Goal: Transaction & Acquisition: Purchase product/service

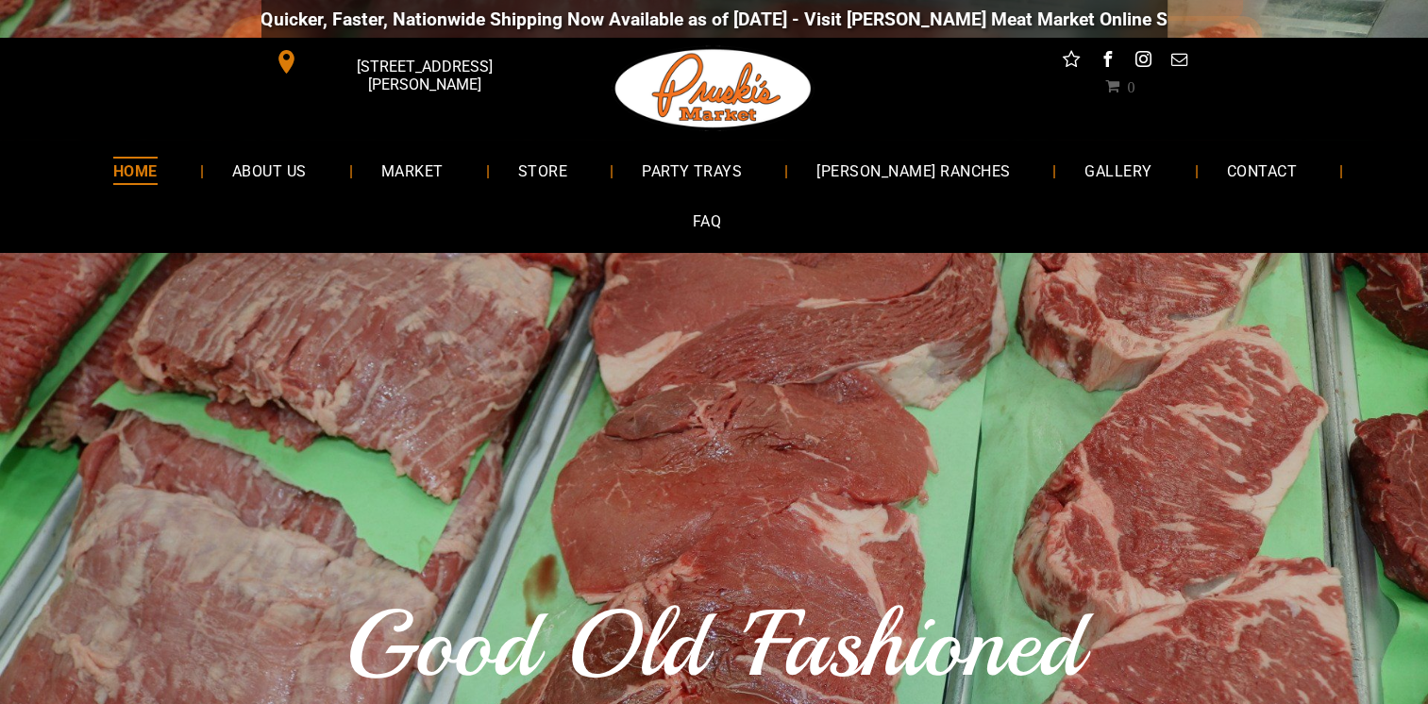
click at [1085, 167] on span "GALLERY" at bounding box center [1118, 170] width 67 height 27
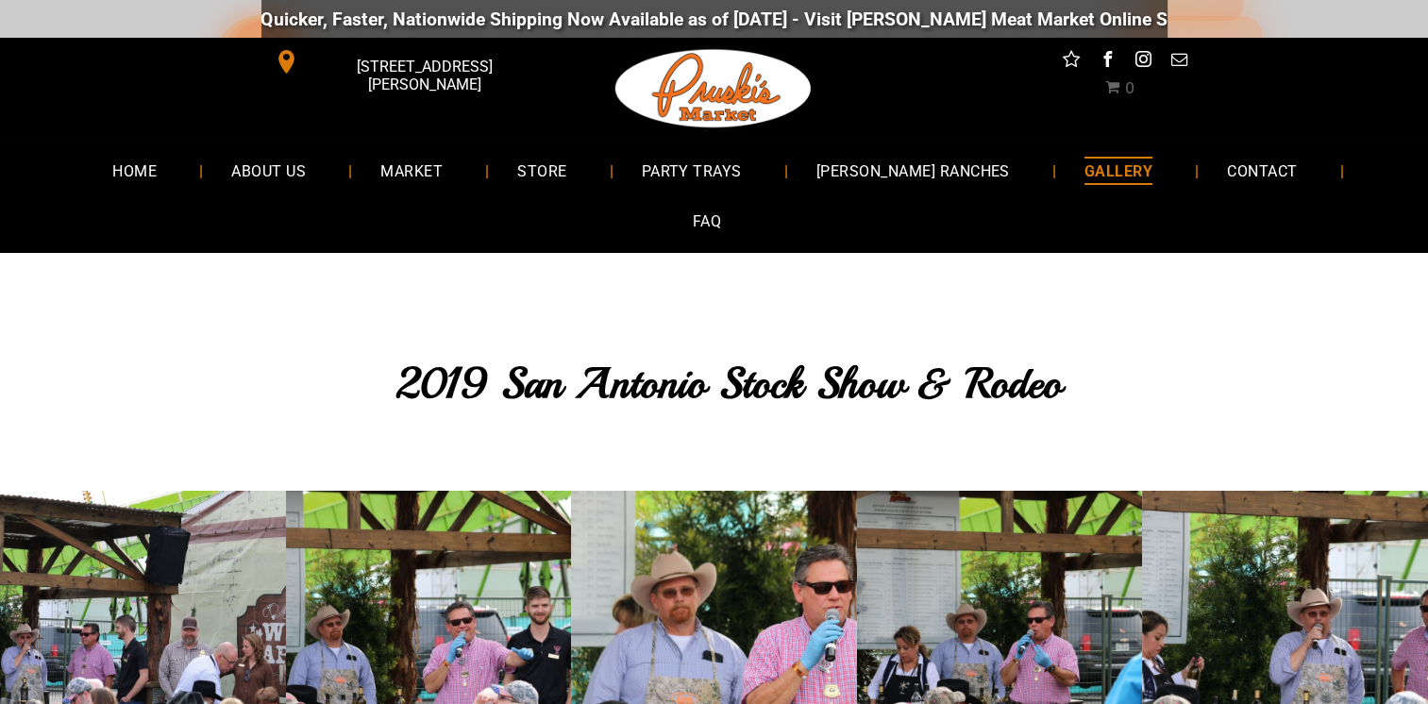
click at [389, 161] on span "MARKET" at bounding box center [411, 170] width 62 height 27
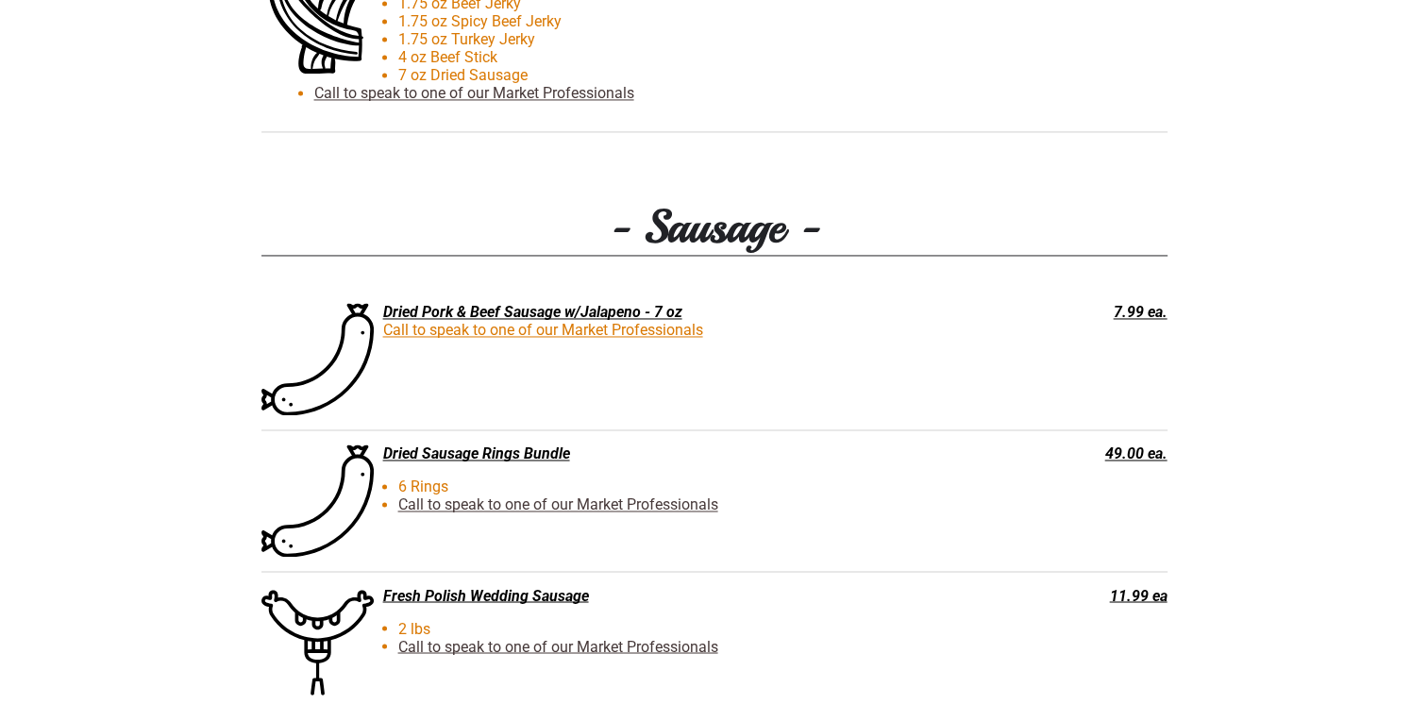
scroll to position [3035, 0]
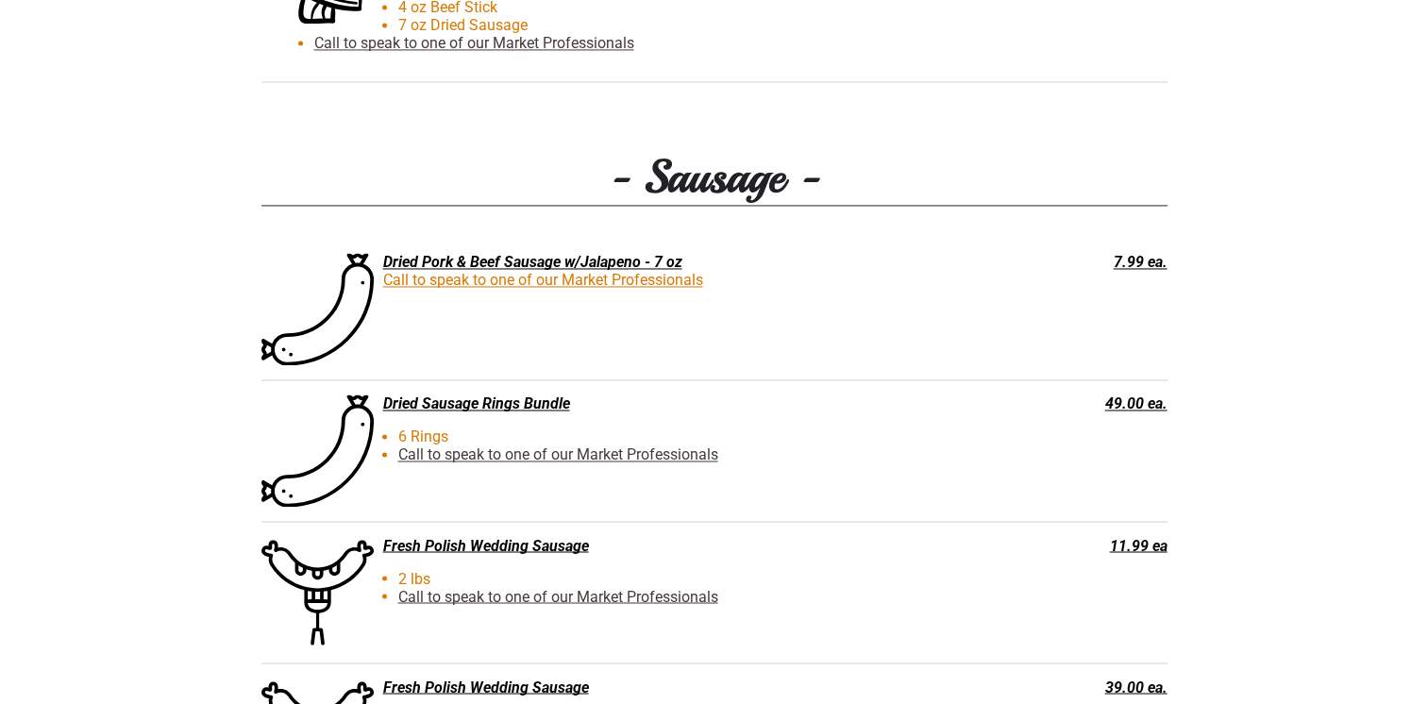
click at [559, 536] on div "Fresh Polish Wedding Sausage" at bounding box center [620, 545] width 716 height 18
click at [557, 536] on div "Fresh Polish Wedding Sausage" at bounding box center [620, 545] width 716 height 18
click at [476, 536] on div "Fresh Polish Wedding Sausage" at bounding box center [620, 545] width 716 height 18
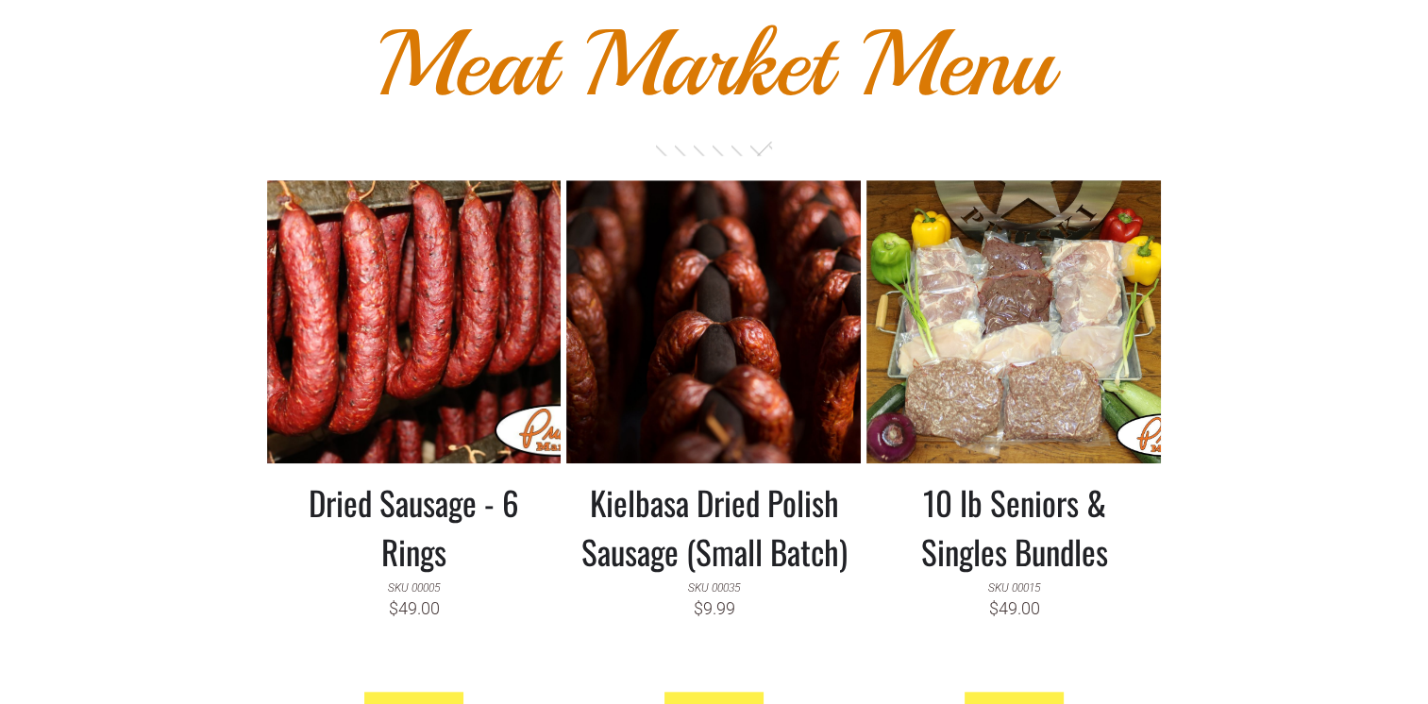
scroll to position [1597, 0]
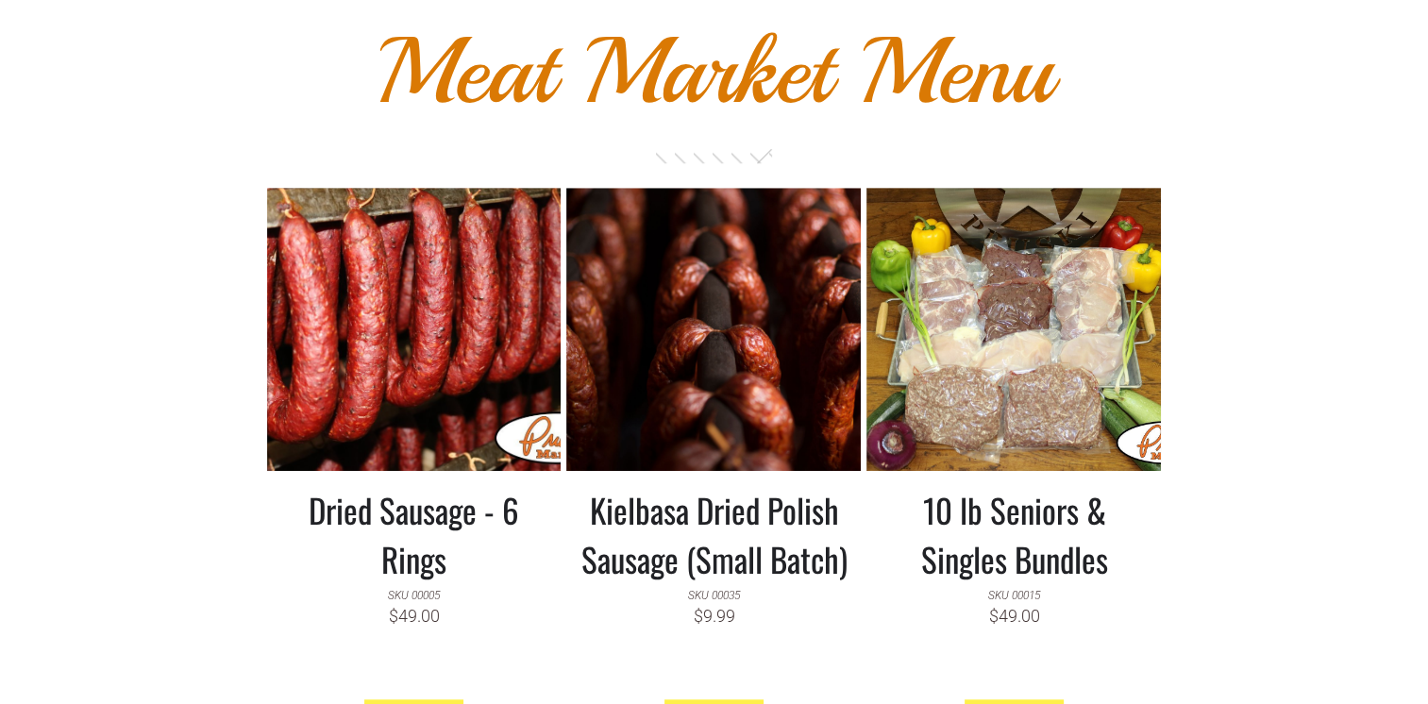
click at [430, 485] on h3 "Dried Sausage - 6 Rings" at bounding box center [414, 534] width 266 height 98
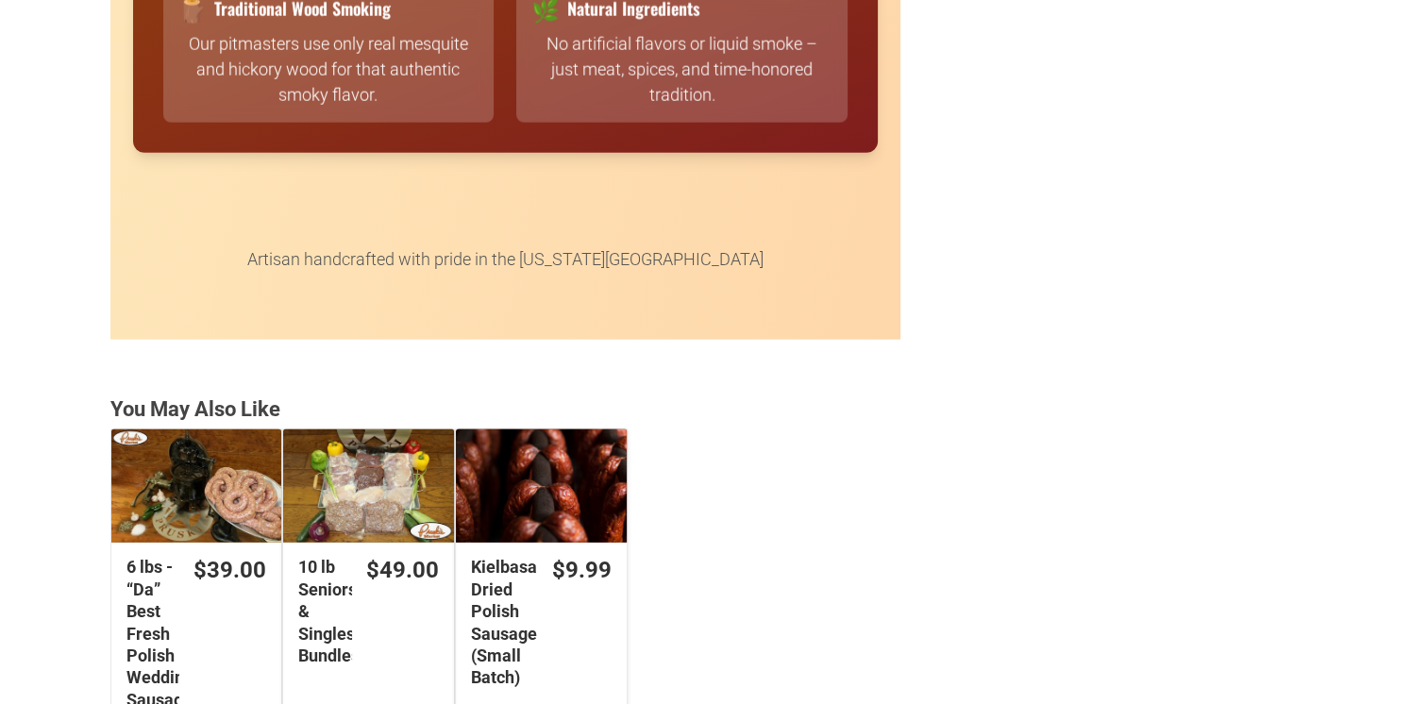
scroll to position [4673, 0]
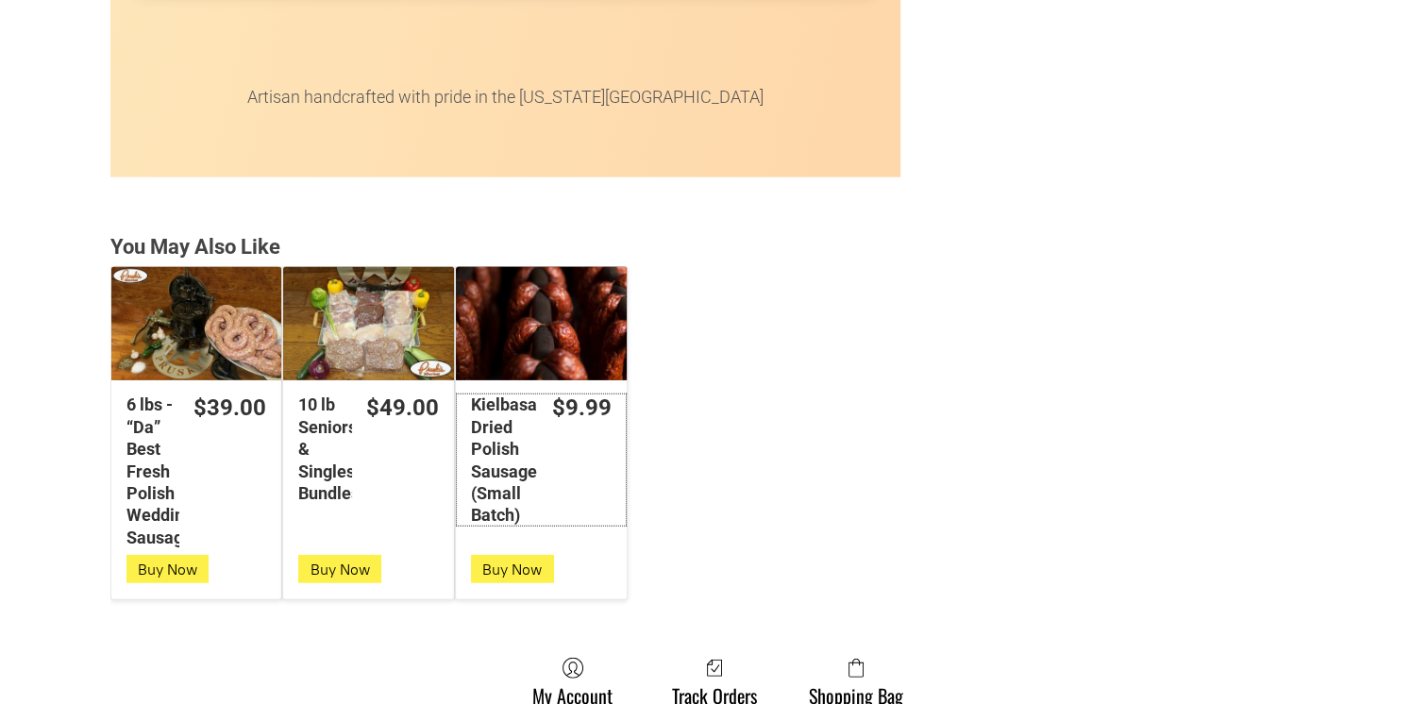
click at [500, 394] on div "Kielbasa Dried Polish Sausage (Small Batch)" at bounding box center [504, 460] width 67 height 132
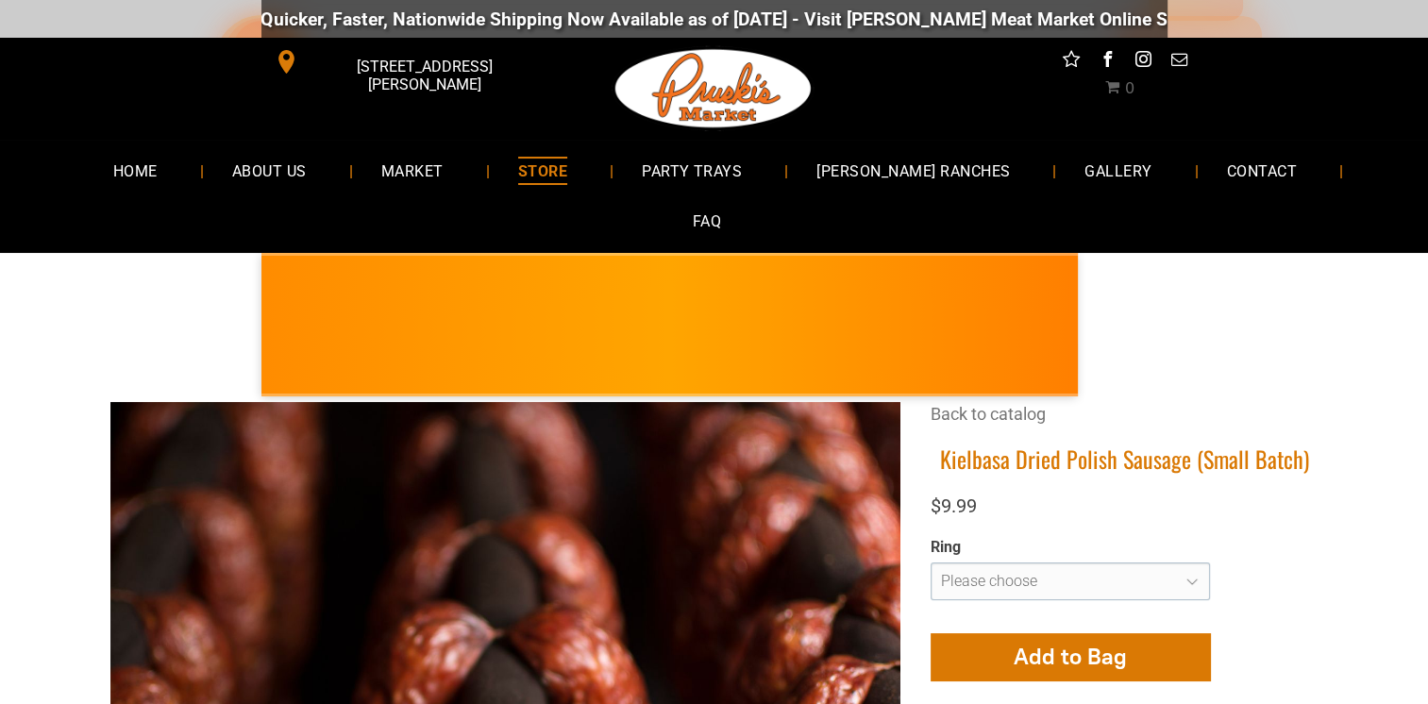
click at [721, 208] on span "FAQ" at bounding box center [707, 221] width 28 height 27
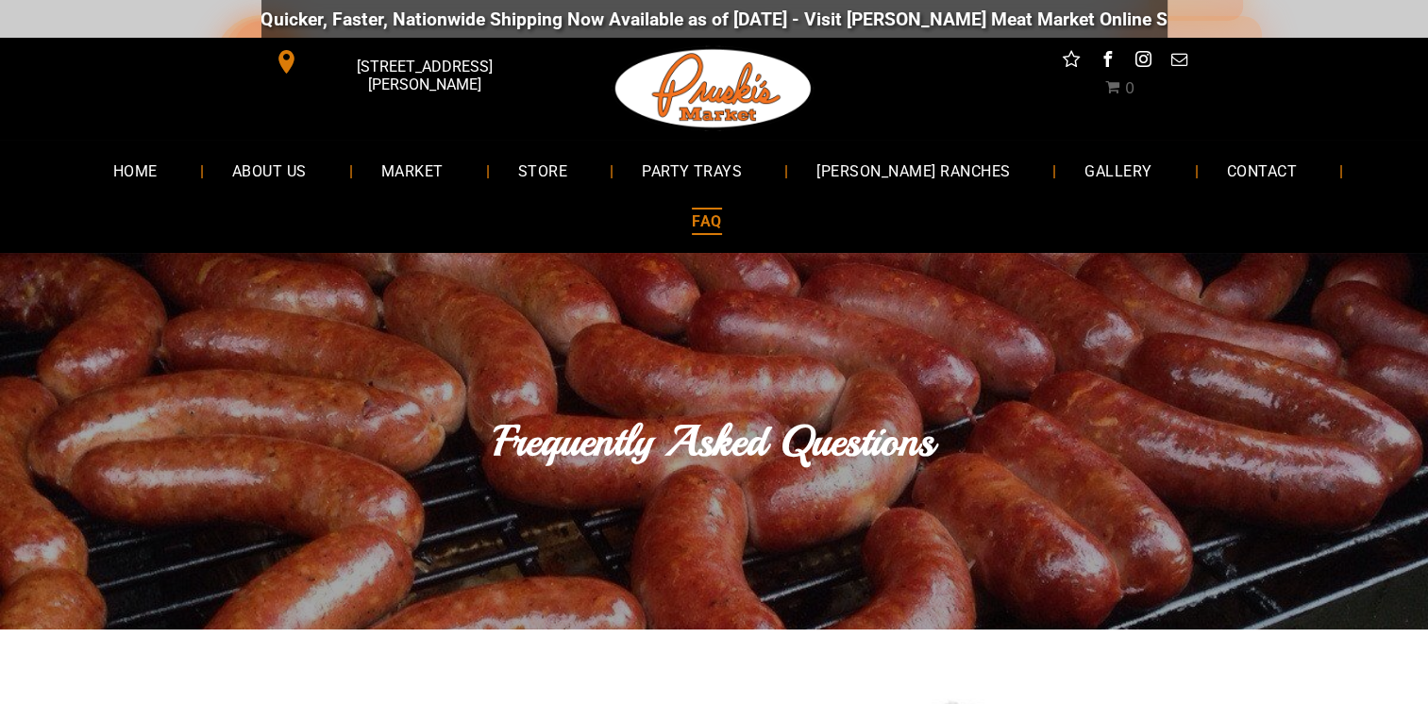
click at [542, 173] on span "STORE" at bounding box center [542, 170] width 49 height 27
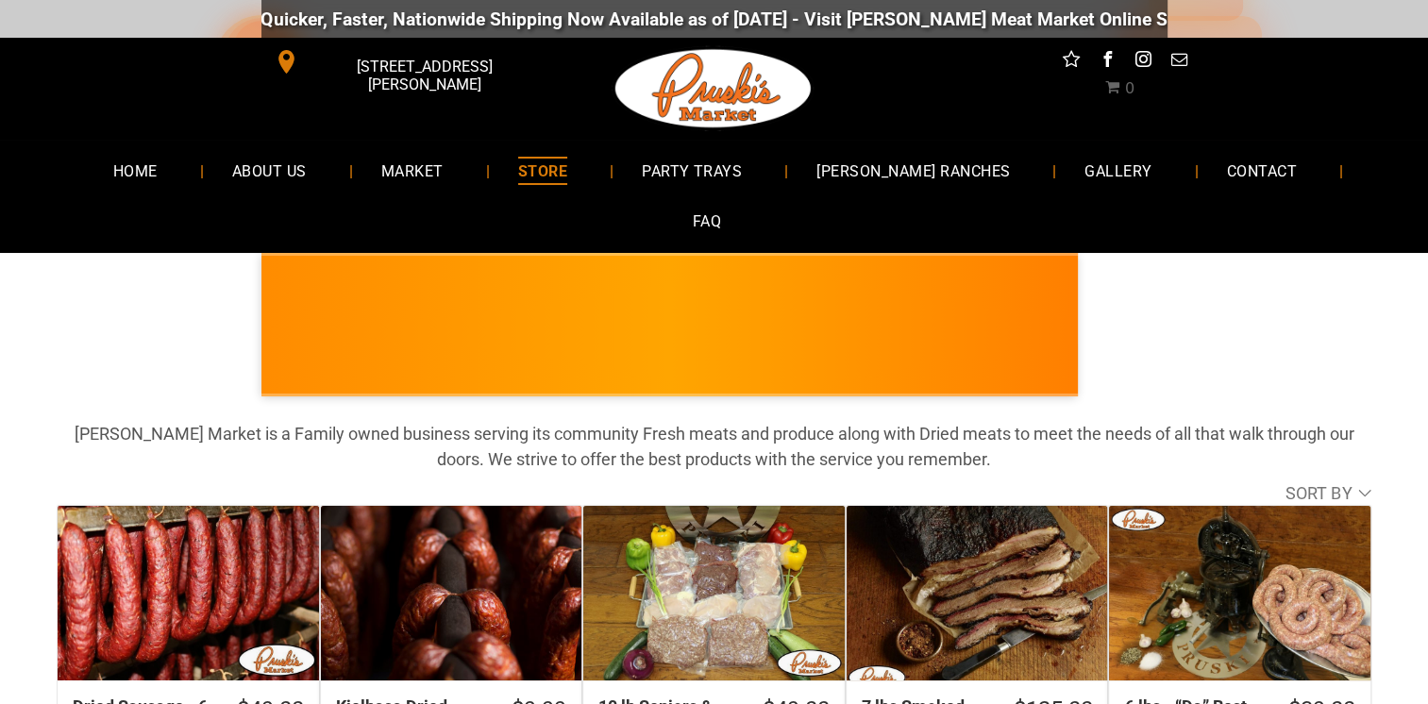
click at [1303, 284] on div "PRUSKI'S MARKET • Kielbasa Polish Sausage NEW! • Limited Supply • Edmond's Reci…" at bounding box center [714, 320] width 1428 height 135
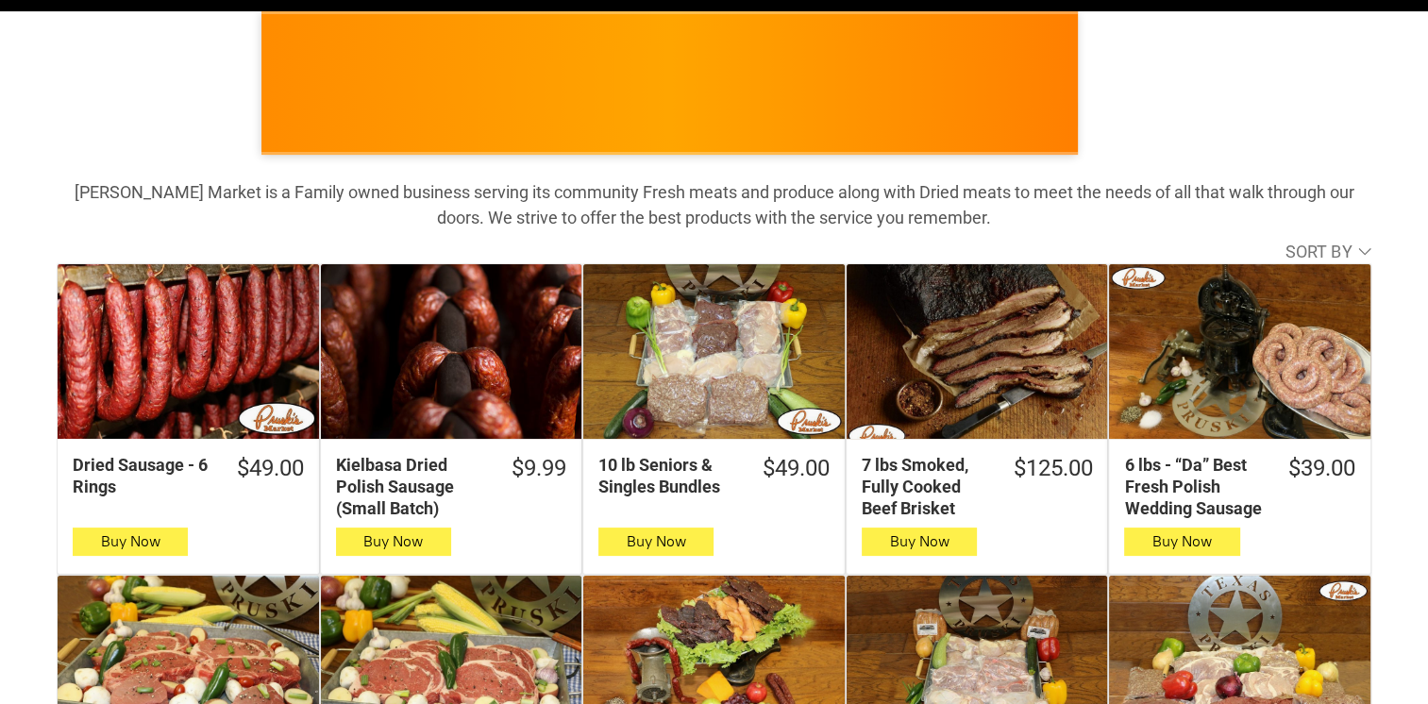
scroll to position [267, 0]
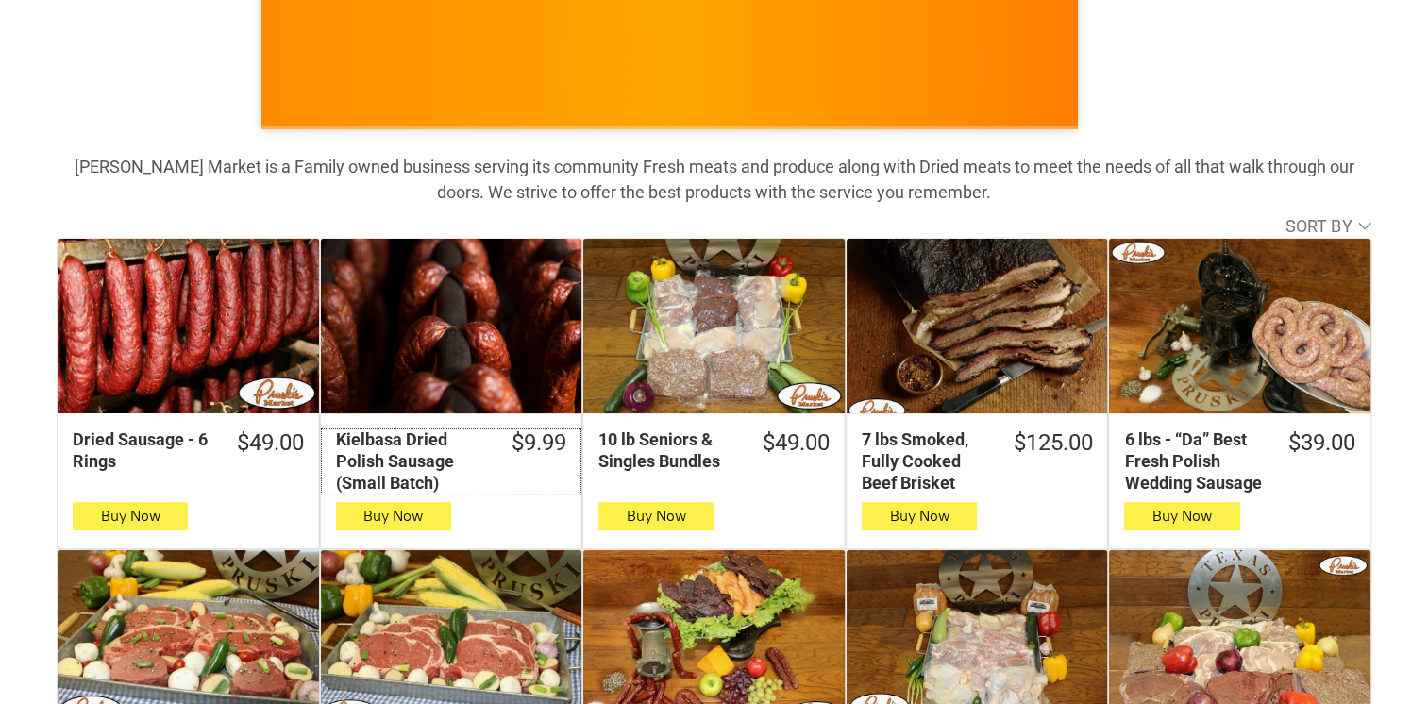
click at [487, 429] on link "$9.99 Kielbasa Dried Polish Sausage (Small Batch)" at bounding box center [452, 462] width 262 height 66
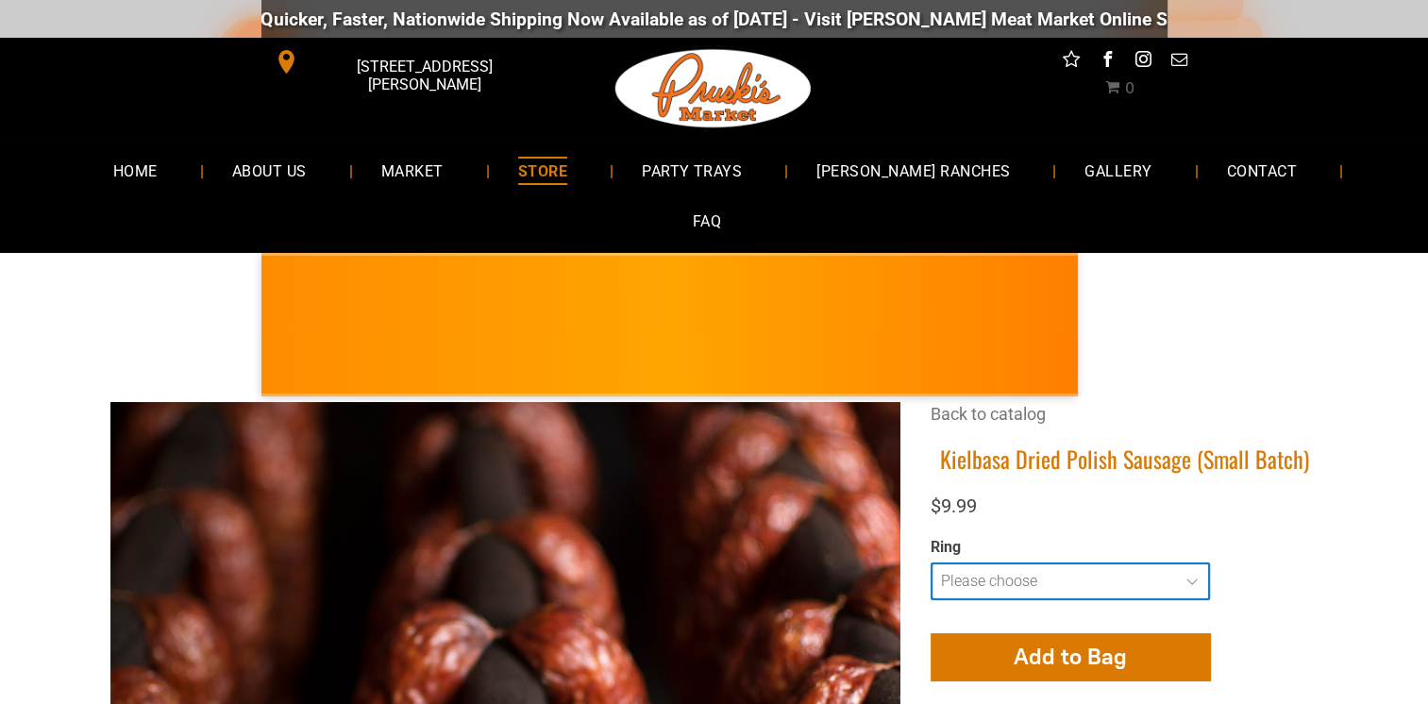
click at [1189, 563] on select "**********" at bounding box center [1070, 582] width 279 height 38
click at [1388, 253] on div "PRUSKI'S MARKET • Kielbasa Polish Sausage NEW! • Limited Supply • Edmond's Reci…" at bounding box center [714, 320] width 1428 height 135
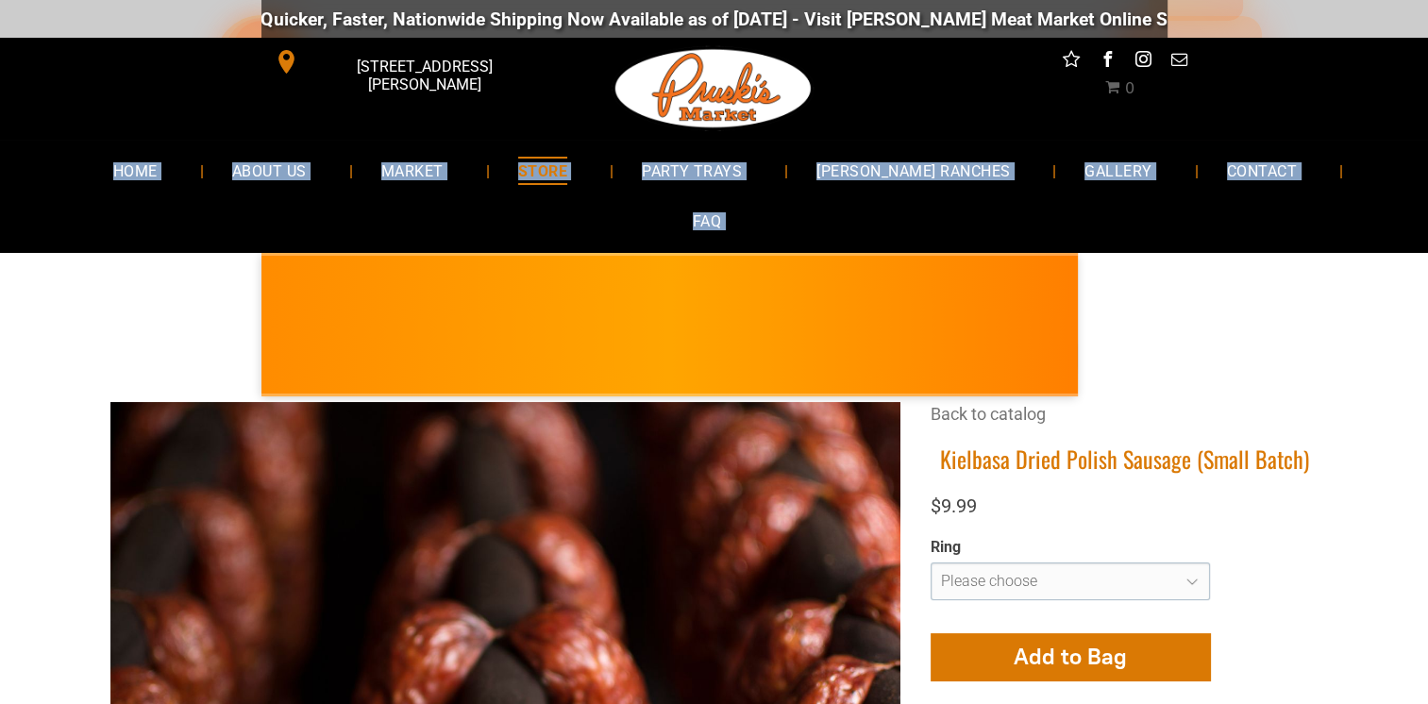
drag, startPoint x: 426, startPoint y: 229, endPoint x: 24, endPoint y: 168, distance: 406.8
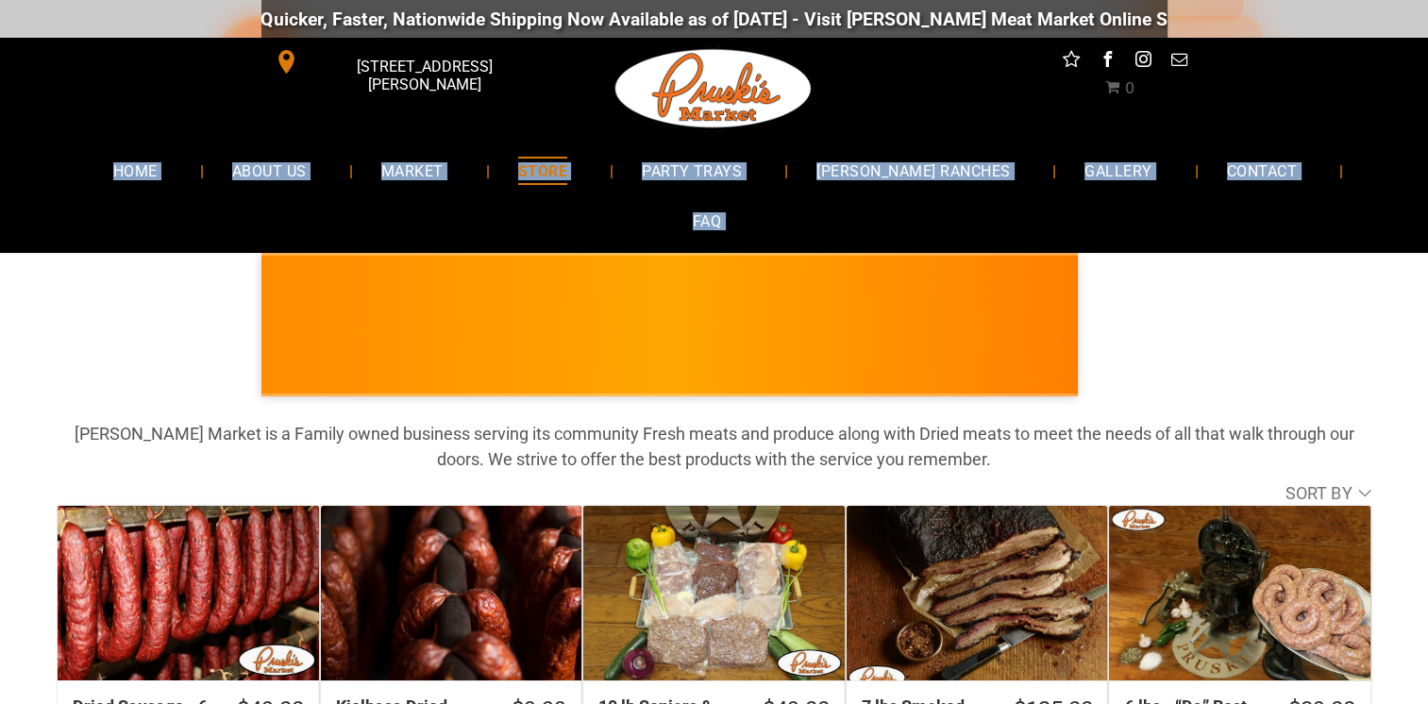
click at [102, 537] on div "Dried Sausage - 6 Rings" at bounding box center [189, 593] width 262 height 174
